Goal: Task Accomplishment & Management: Use online tool/utility

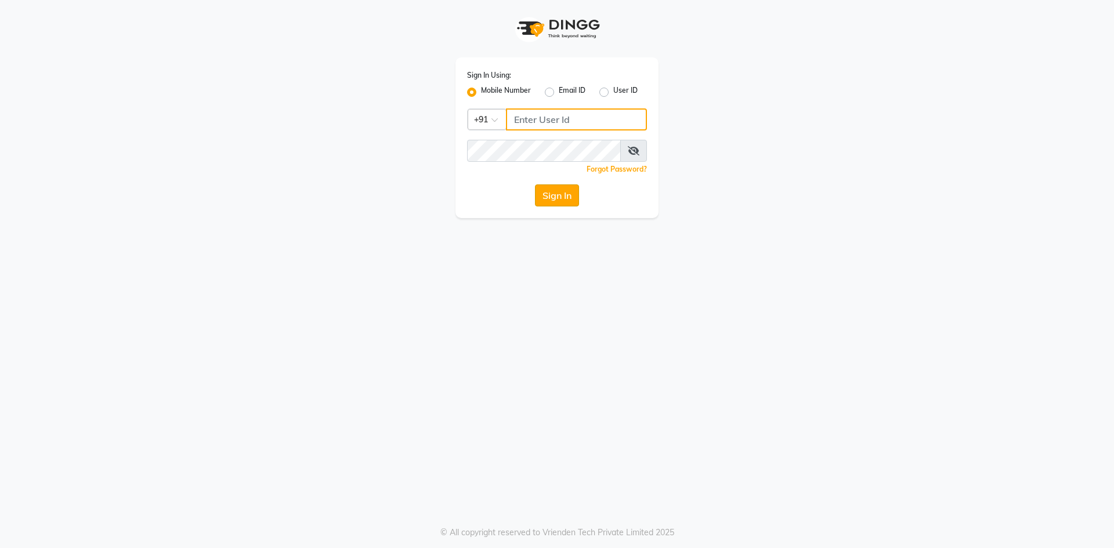
type input "7710904999"
click at [562, 201] on button "Sign In" at bounding box center [557, 196] width 44 height 22
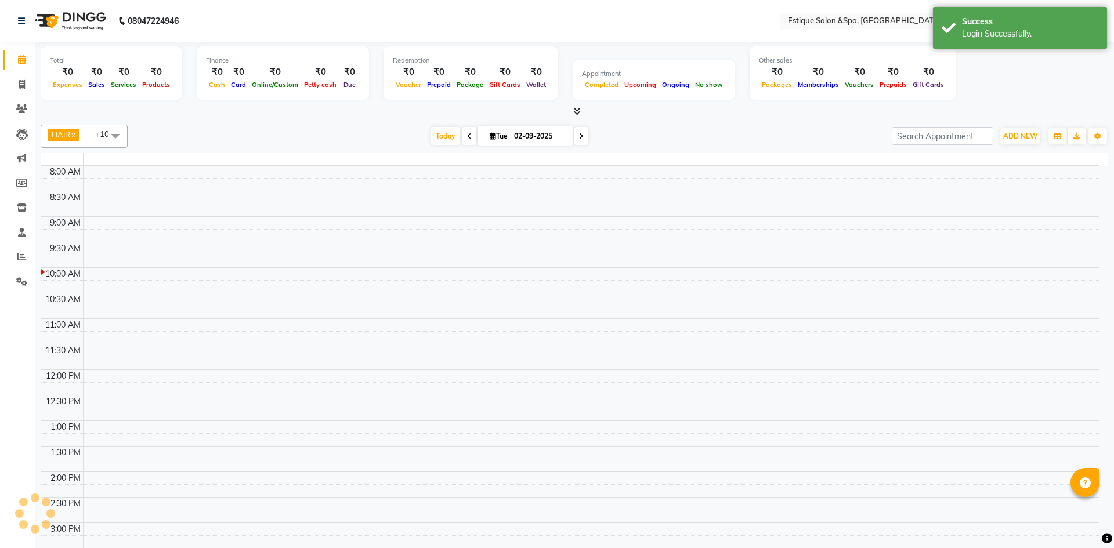
select select "en"
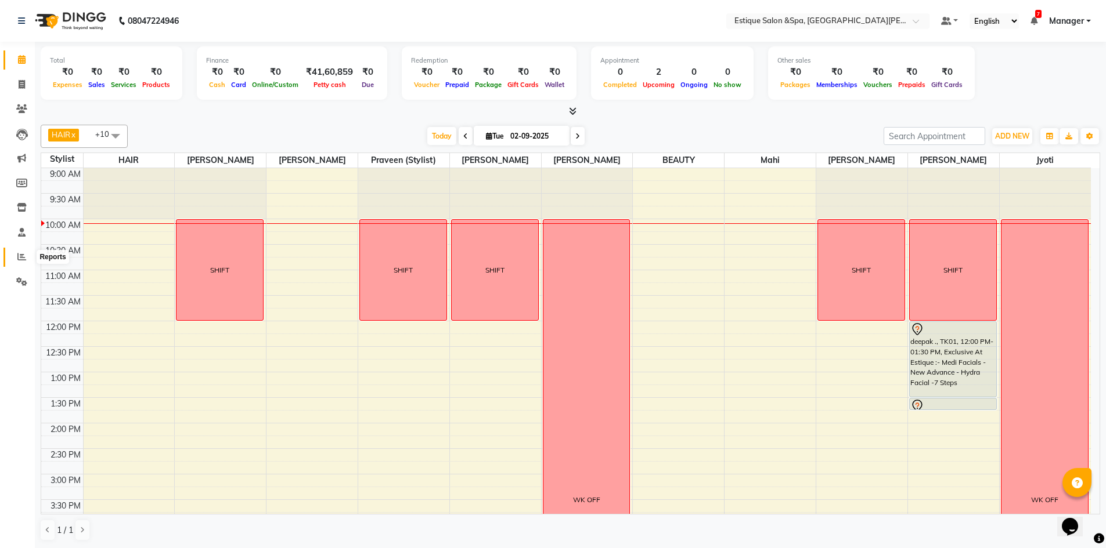
click at [24, 255] on icon at bounding box center [21, 256] width 9 height 9
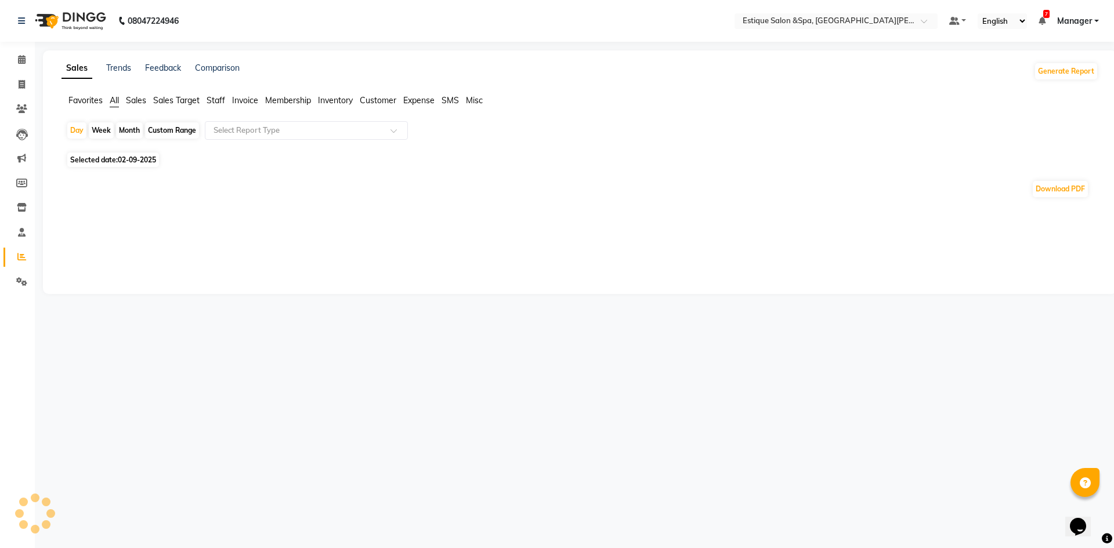
click at [133, 131] on div "Month" at bounding box center [129, 130] width 27 height 16
select select "9"
select select "2025"
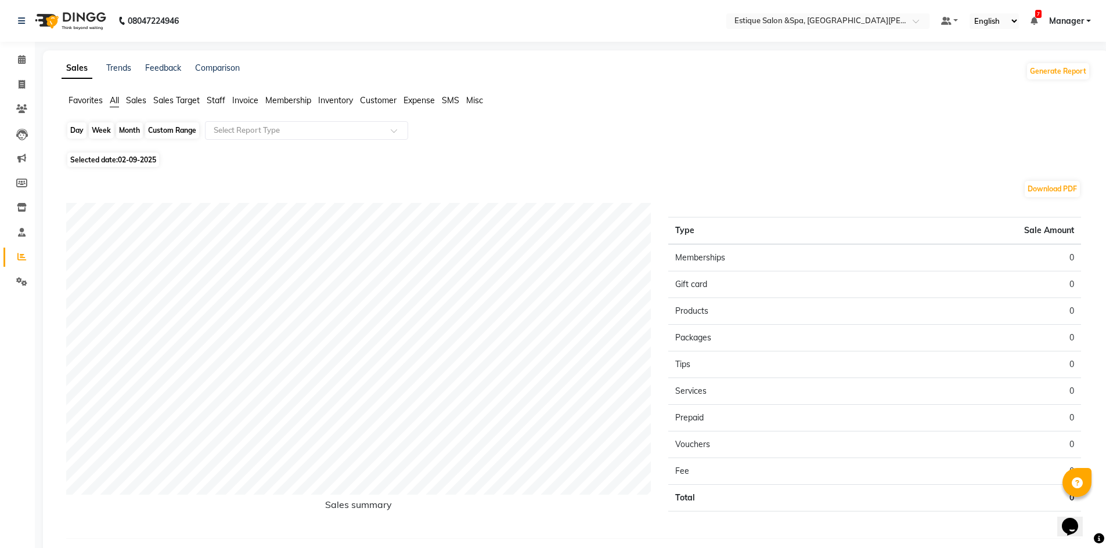
click at [128, 127] on div "Month" at bounding box center [129, 130] width 27 height 16
select select "9"
select select "2025"
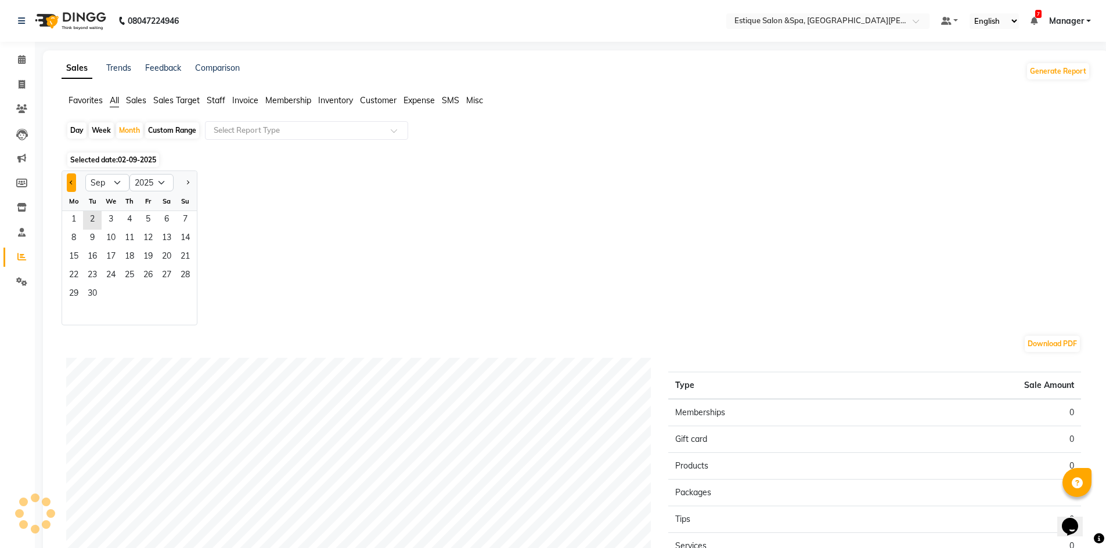
click at [71, 181] on span "Previous month" at bounding box center [72, 182] width 4 height 4
select select "8"
click at [147, 222] on span "1" at bounding box center [148, 220] width 19 height 19
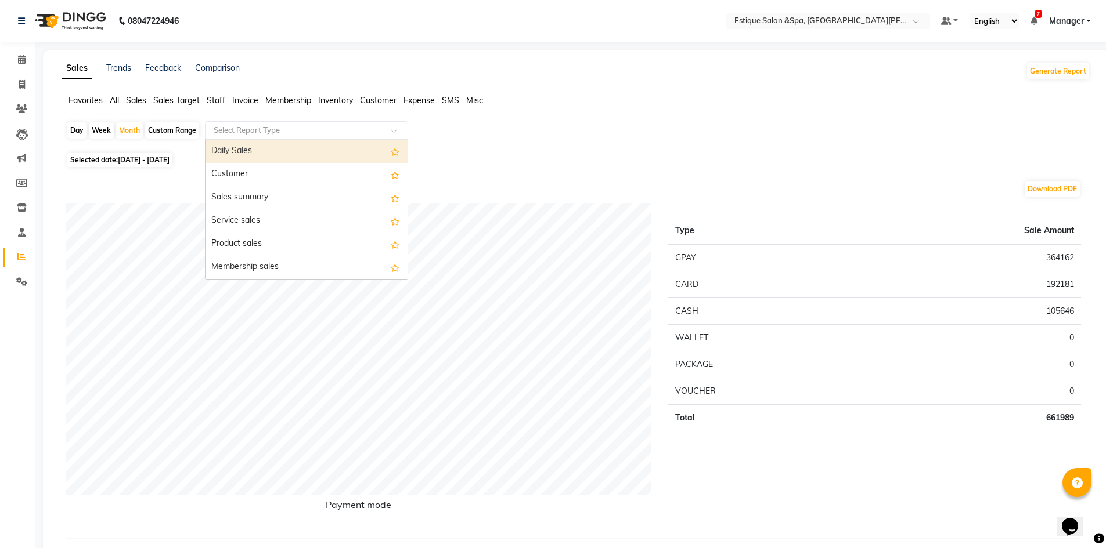
click at [269, 132] on input "text" at bounding box center [294, 131] width 167 height 12
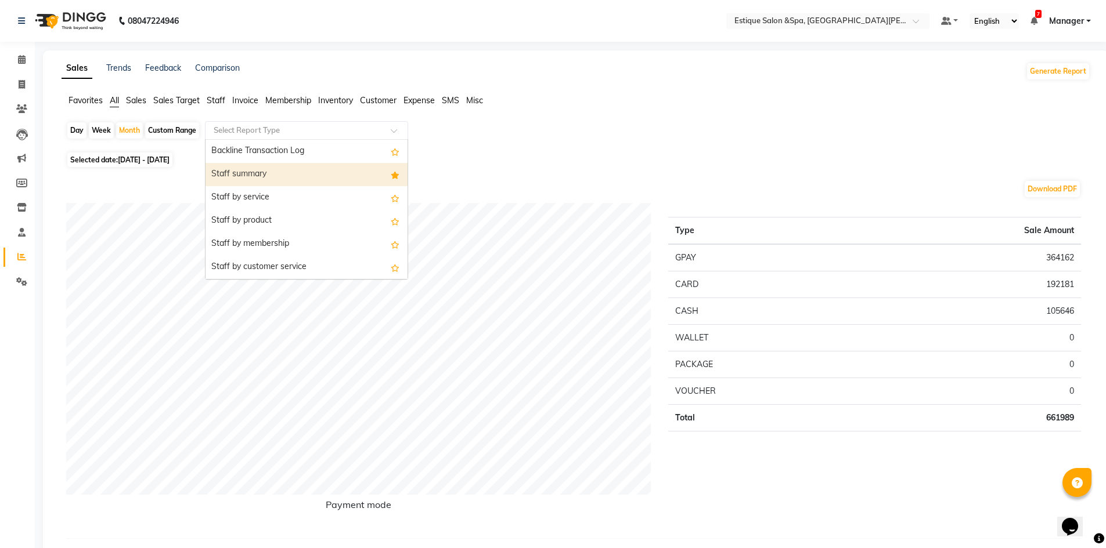
click at [279, 180] on div "Staff summary" at bounding box center [306, 174] width 202 height 23
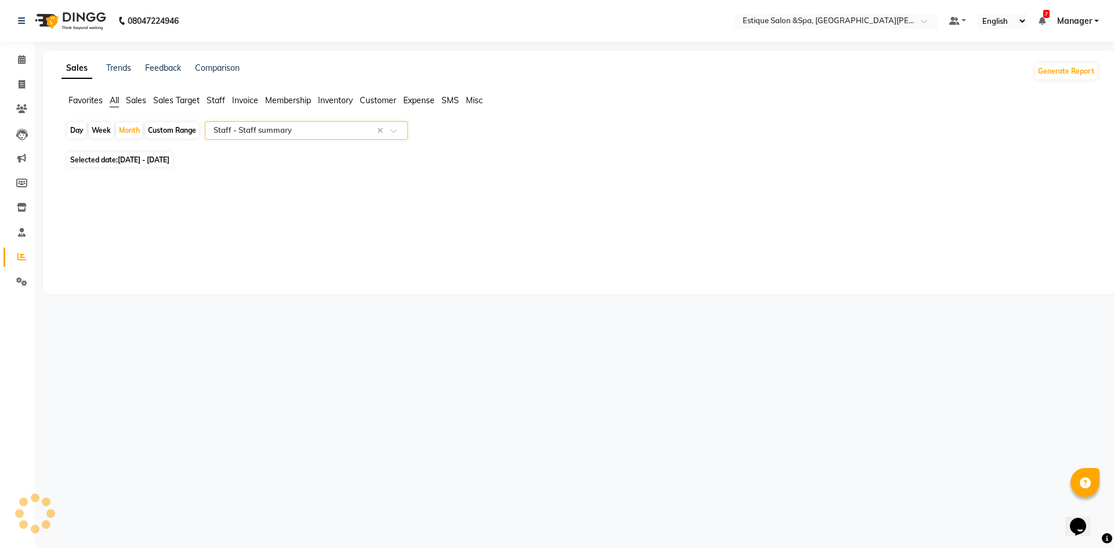
select select "full_report"
select select "csv"
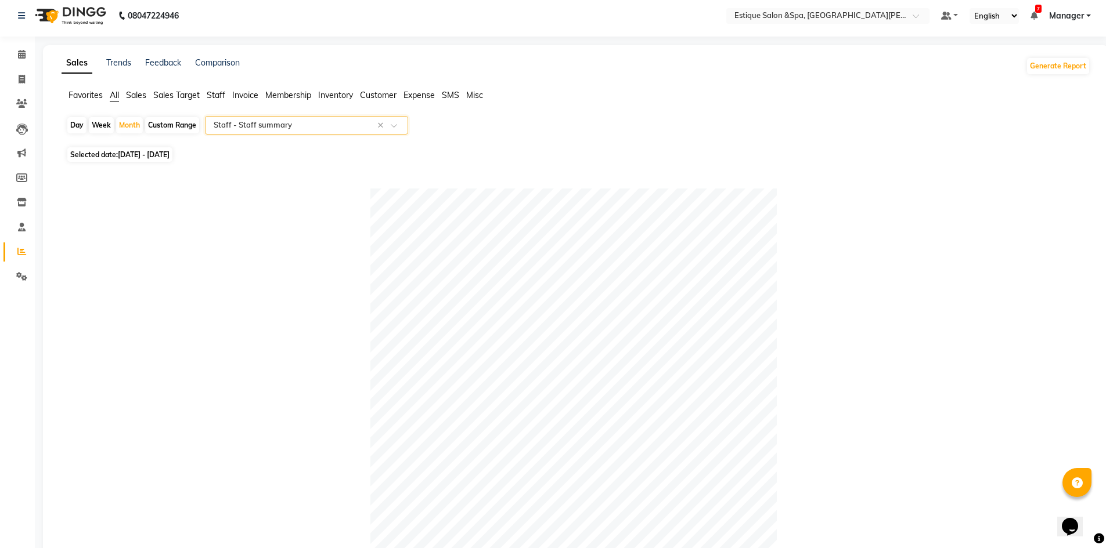
scroll to position [0, 0]
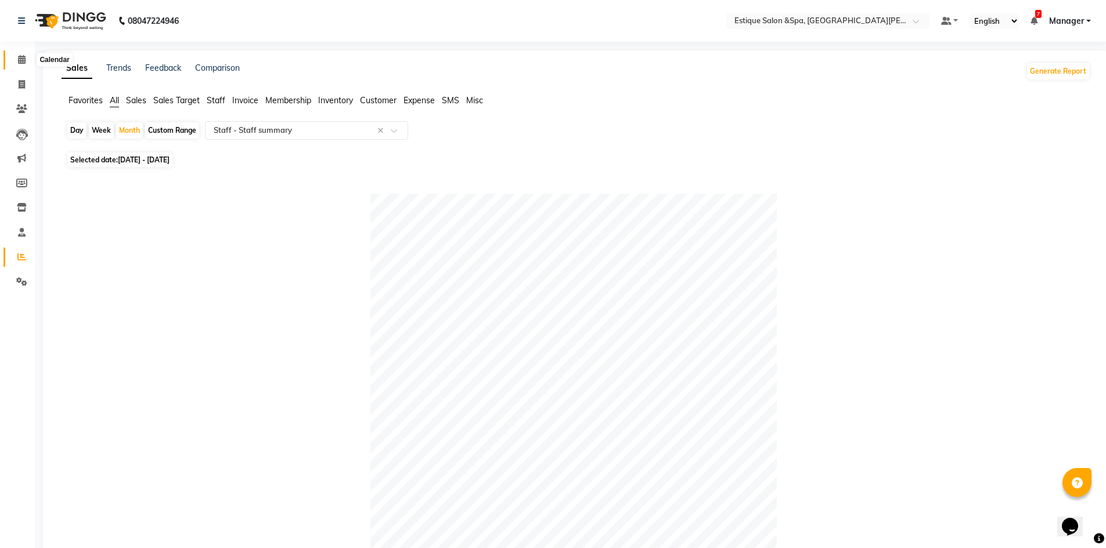
click at [22, 56] on icon at bounding box center [22, 59] width 8 height 9
